Goal: Task Accomplishment & Management: Complete application form

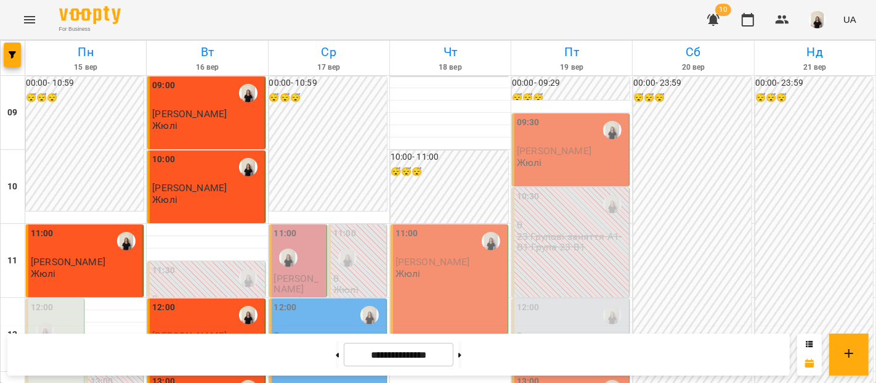
scroll to position [480, 0]
click at [465, 353] on div at bounding box center [460, 354] width 13 height 27
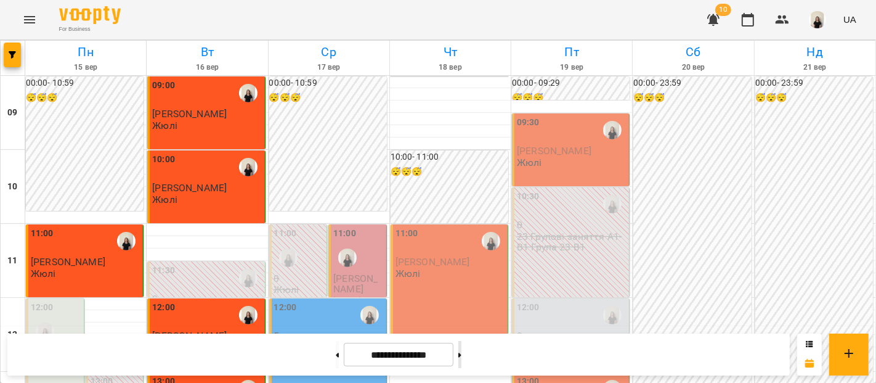
click at [462, 357] on icon at bounding box center [460, 355] width 3 height 5
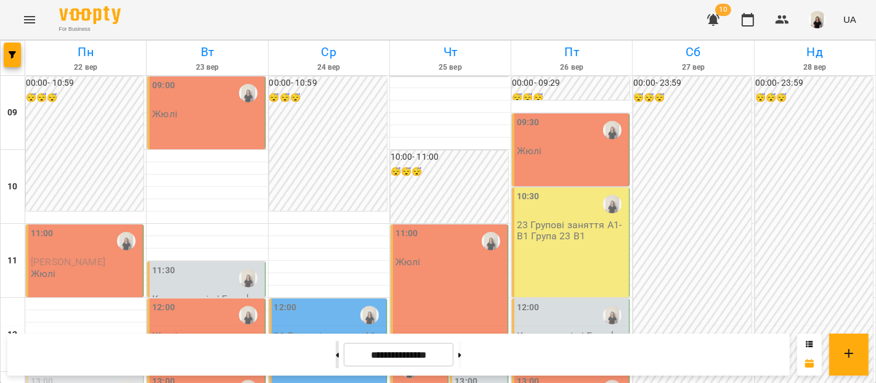
click at [336, 353] on button at bounding box center [337, 354] width 3 height 27
type input "**********"
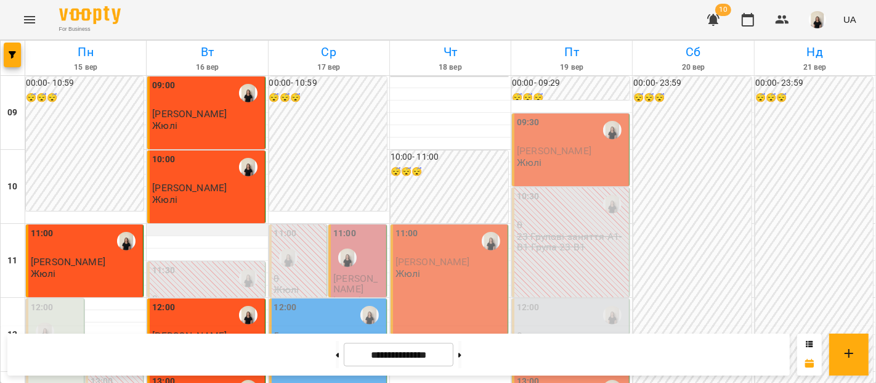
scroll to position [660, 0]
